Goal: Transaction & Acquisition: Book appointment/travel/reservation

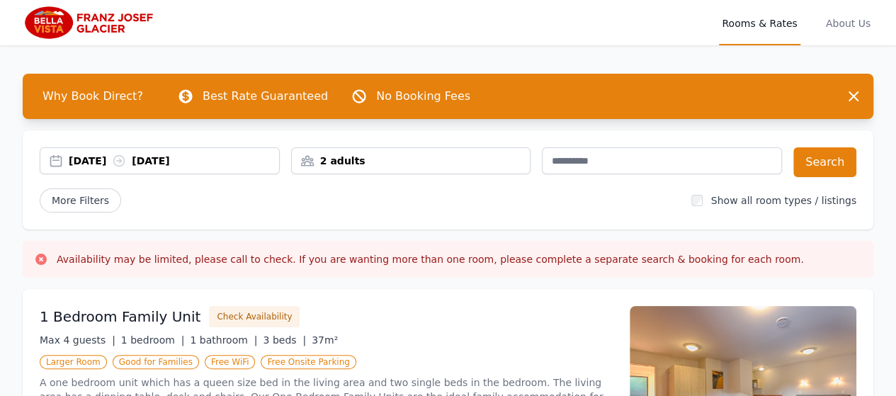
click at [344, 163] on div "2 adults" at bounding box center [411, 161] width 239 height 14
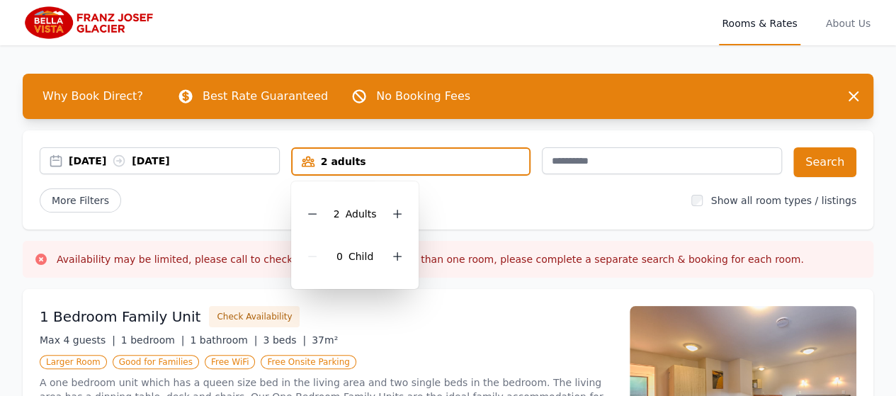
click at [231, 203] on div "More Filters" at bounding box center [360, 200] width 640 height 24
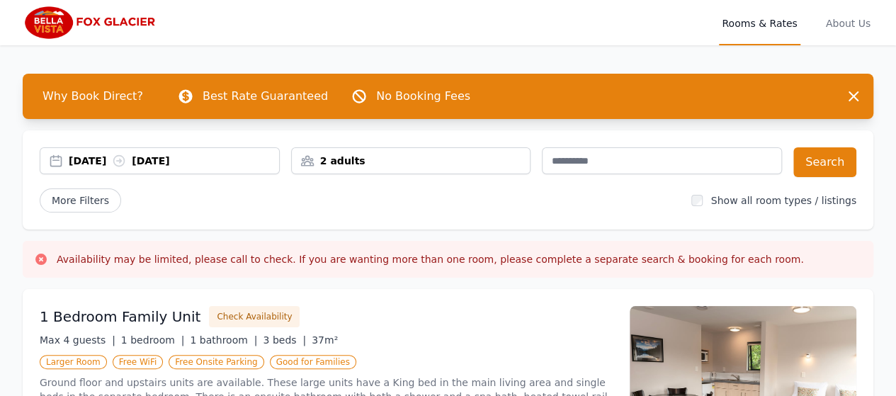
click at [126, 159] on icon at bounding box center [119, 161] width 14 height 14
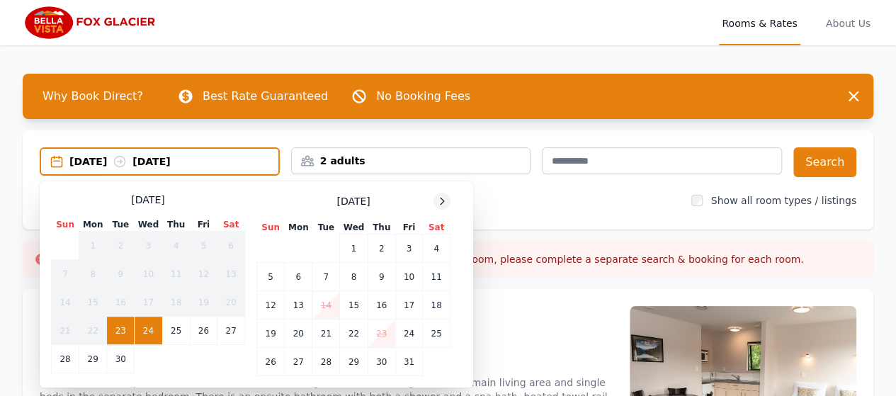
click at [445, 199] on icon at bounding box center [441, 201] width 11 height 11
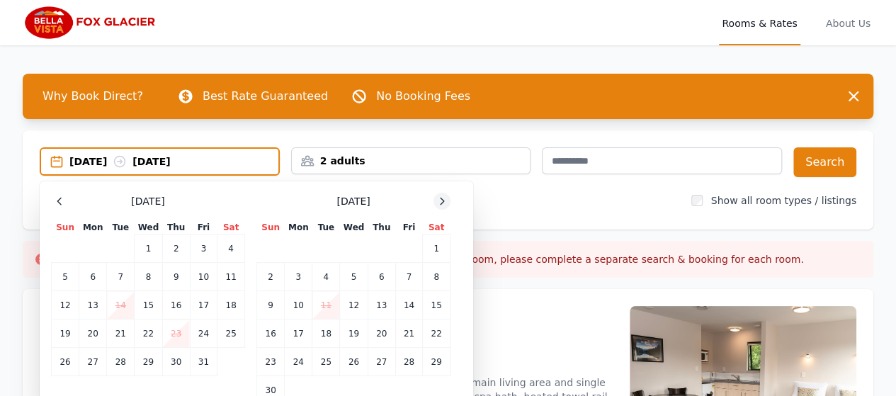
click at [444, 201] on icon at bounding box center [443, 201] width 4 height 6
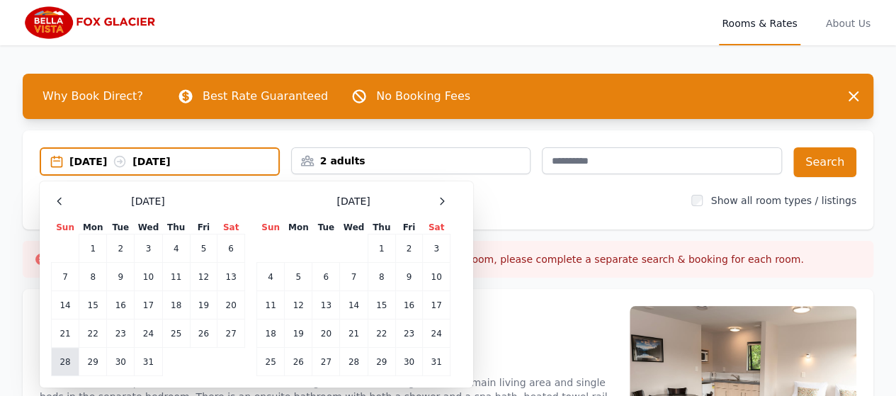
click at [67, 361] on td "28" at bounding box center [66, 362] width 28 height 28
click at [125, 359] on td "30" at bounding box center [121, 362] width 28 height 28
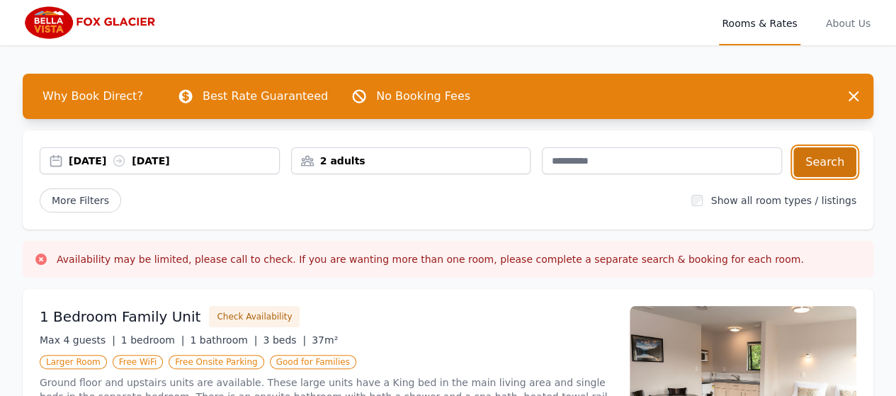
click at [821, 165] on button "Search" at bounding box center [825, 162] width 63 height 30
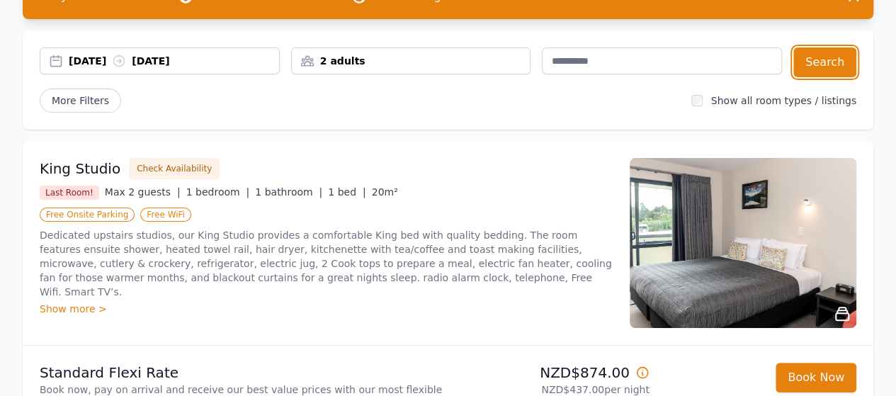
scroll to position [69, 0]
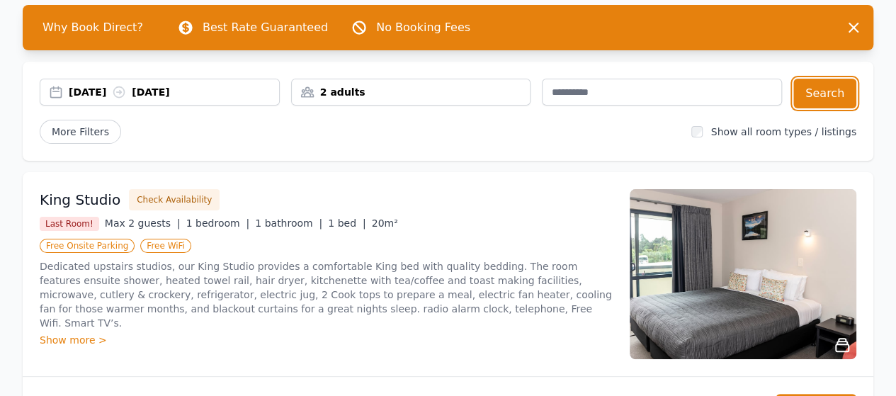
click at [465, 90] on div "2 adults" at bounding box center [411, 92] width 239 height 14
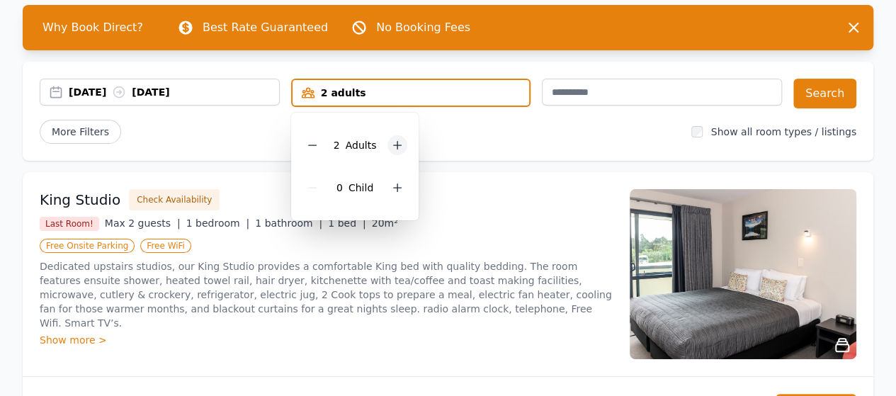
click at [393, 144] on icon at bounding box center [397, 145] width 11 height 11
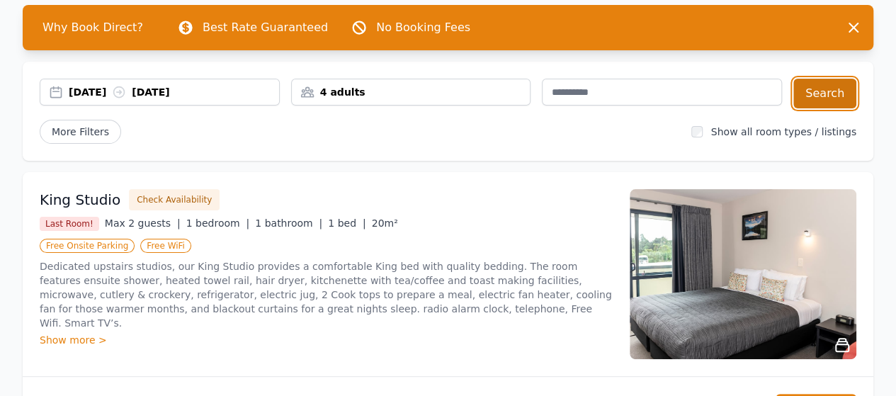
click at [821, 87] on button "Search" at bounding box center [825, 94] width 63 height 30
